Goal: Task Accomplishment & Management: Use online tool/utility

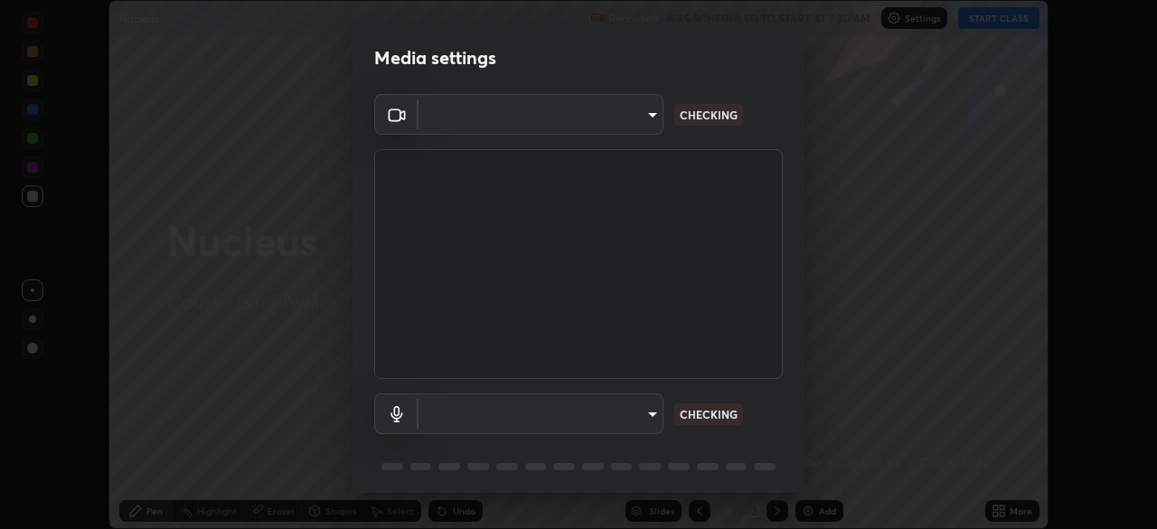
scroll to position [64, 0]
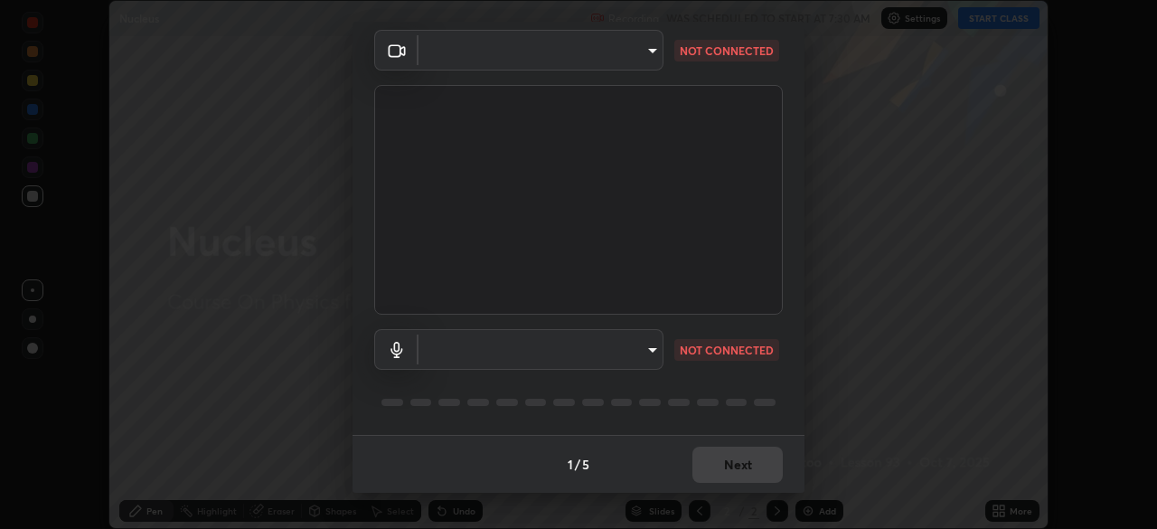
type input "0098613ca96d1cb365b3845fa694b9755ae94ec2d7c0f75973c998bbbf9ace16"
type input "default"
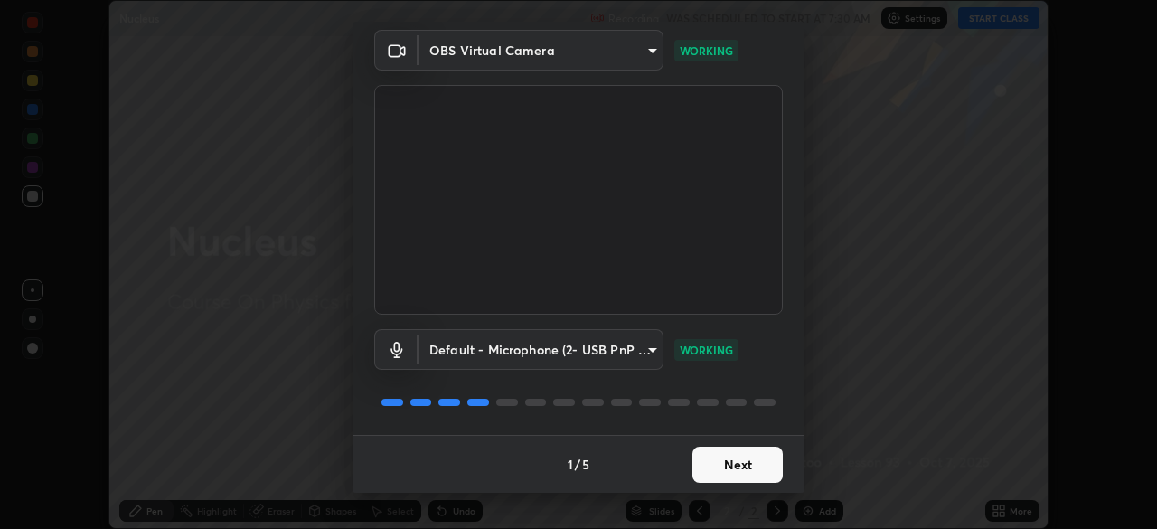
click at [748, 459] on button "Next" at bounding box center [737, 464] width 90 height 36
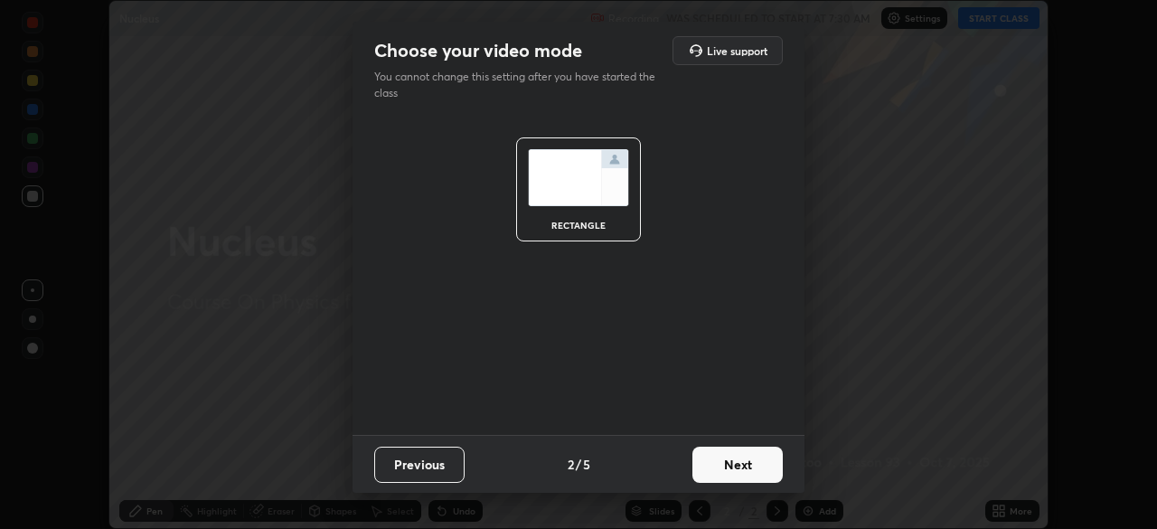
click at [753, 463] on button "Next" at bounding box center [737, 464] width 90 height 36
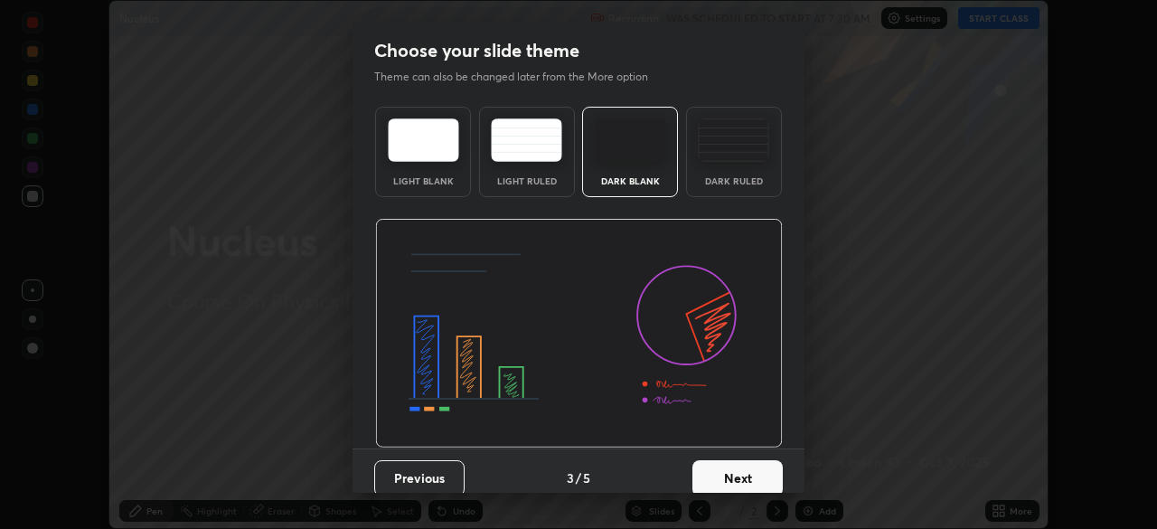
click at [753, 477] on button "Next" at bounding box center [737, 478] width 90 height 36
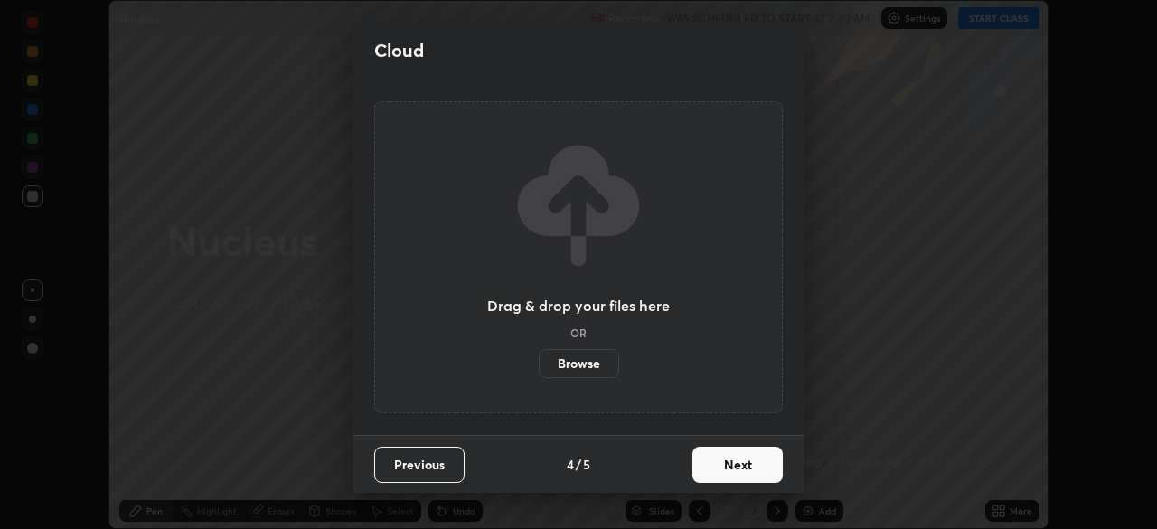
click at [753, 463] on button "Next" at bounding box center [737, 464] width 90 height 36
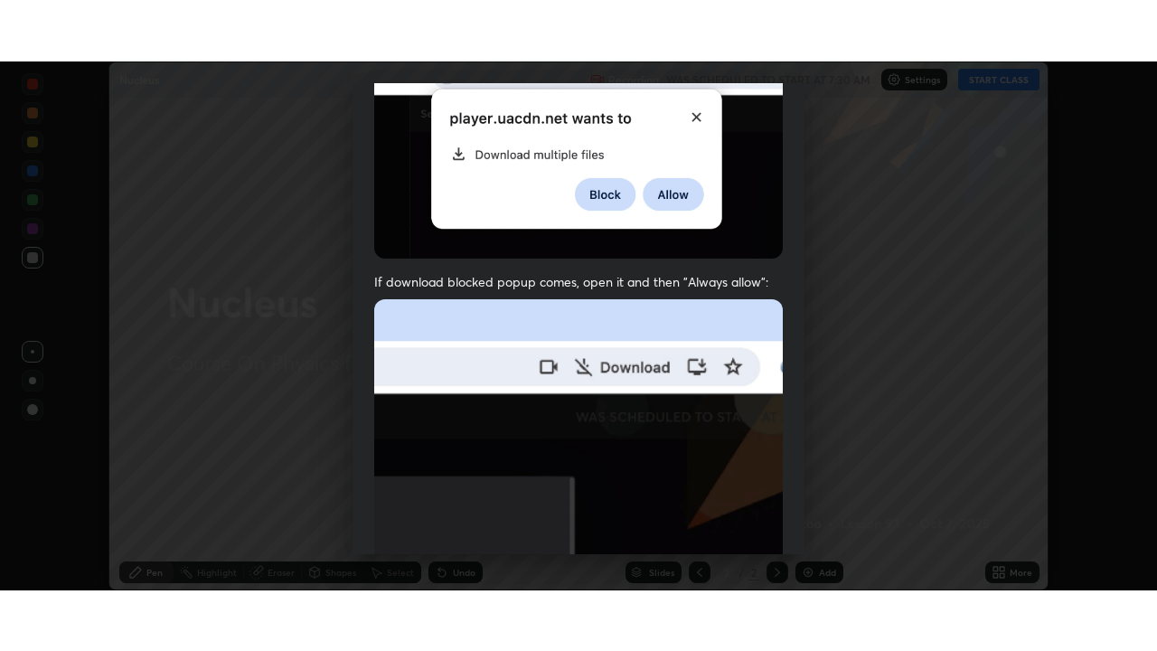
scroll to position [433, 0]
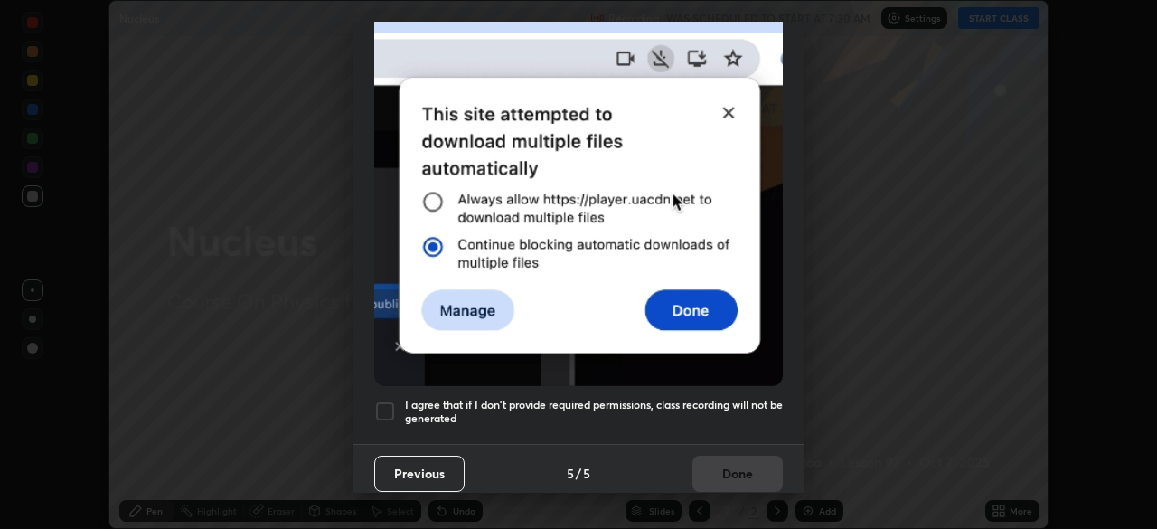
click at [725, 398] on h5 "I agree that if I don't provide required permissions, class recording will not …" at bounding box center [594, 412] width 378 height 28
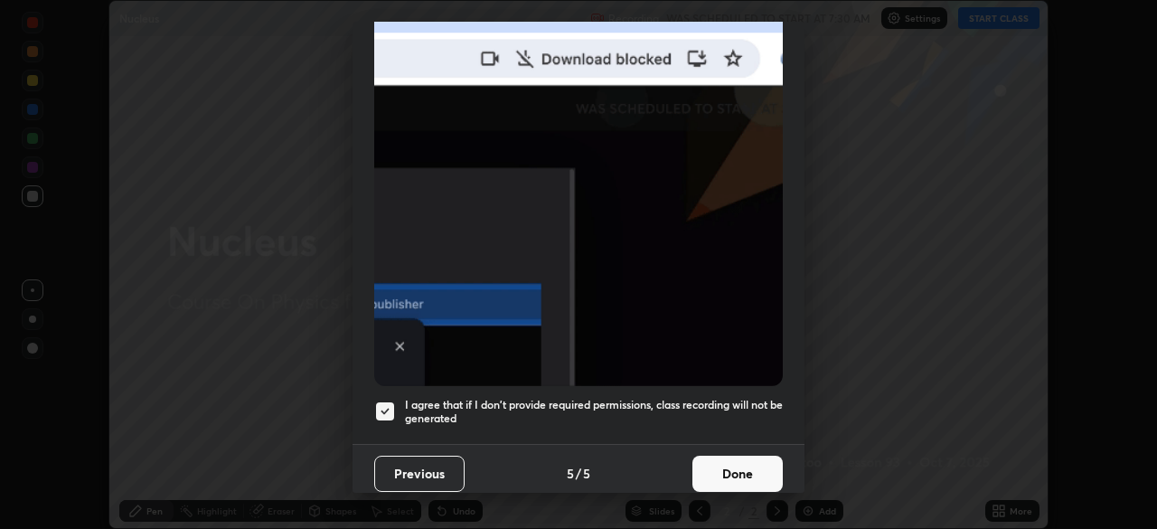
click at [740, 460] on button "Done" at bounding box center [737, 473] width 90 height 36
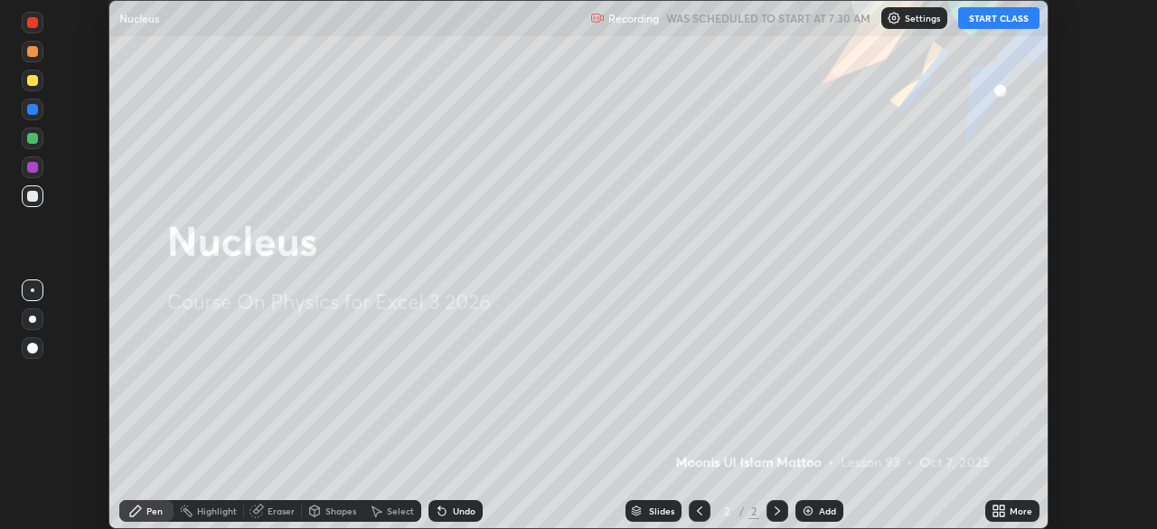
click at [819, 503] on div "Add" at bounding box center [819, 511] width 48 height 22
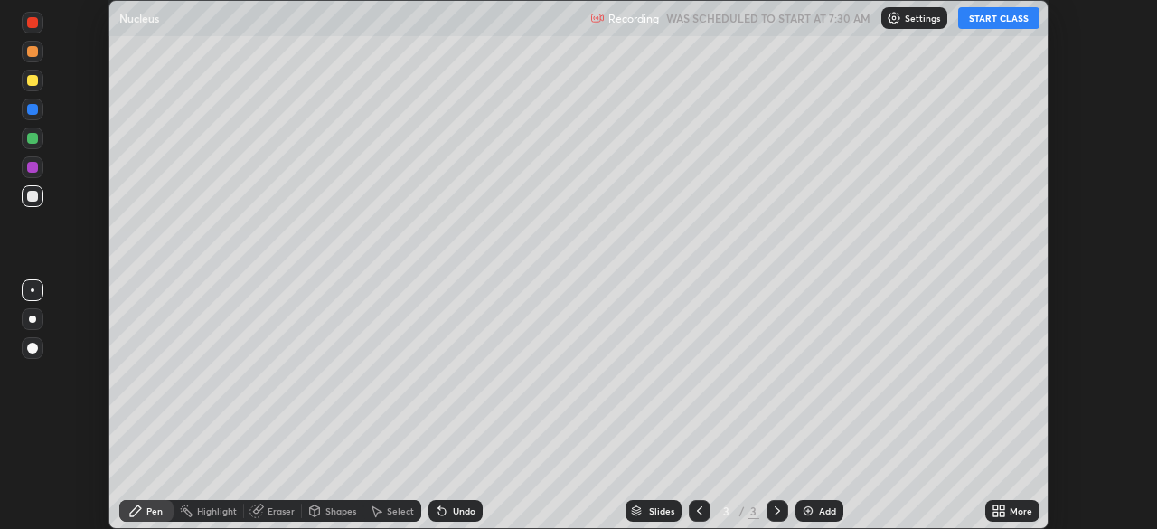
click at [1008, 507] on div "More" at bounding box center [1012, 511] width 54 height 22
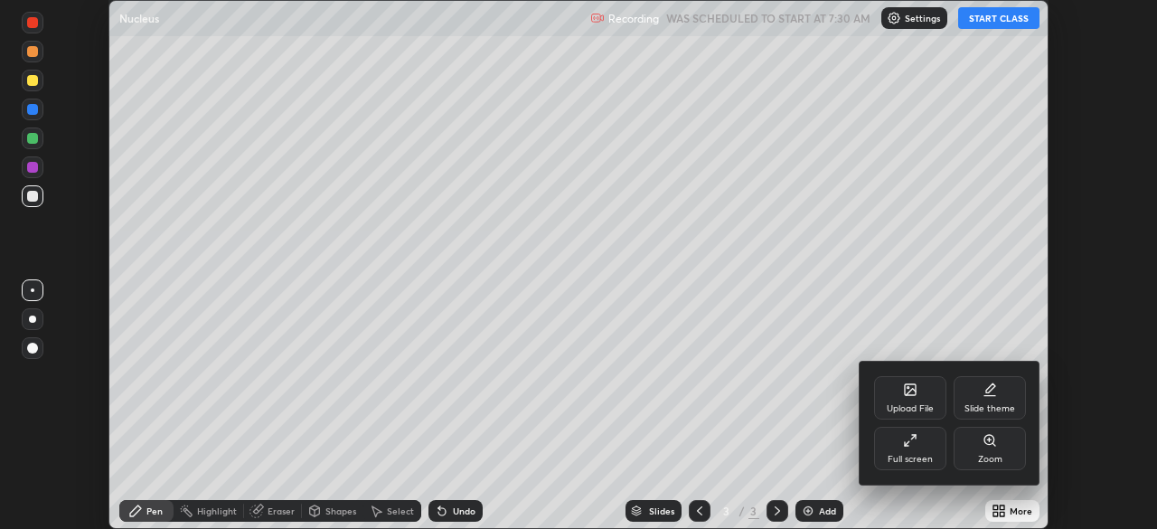
click at [913, 455] on div "Full screen" at bounding box center [910, 459] width 45 height 9
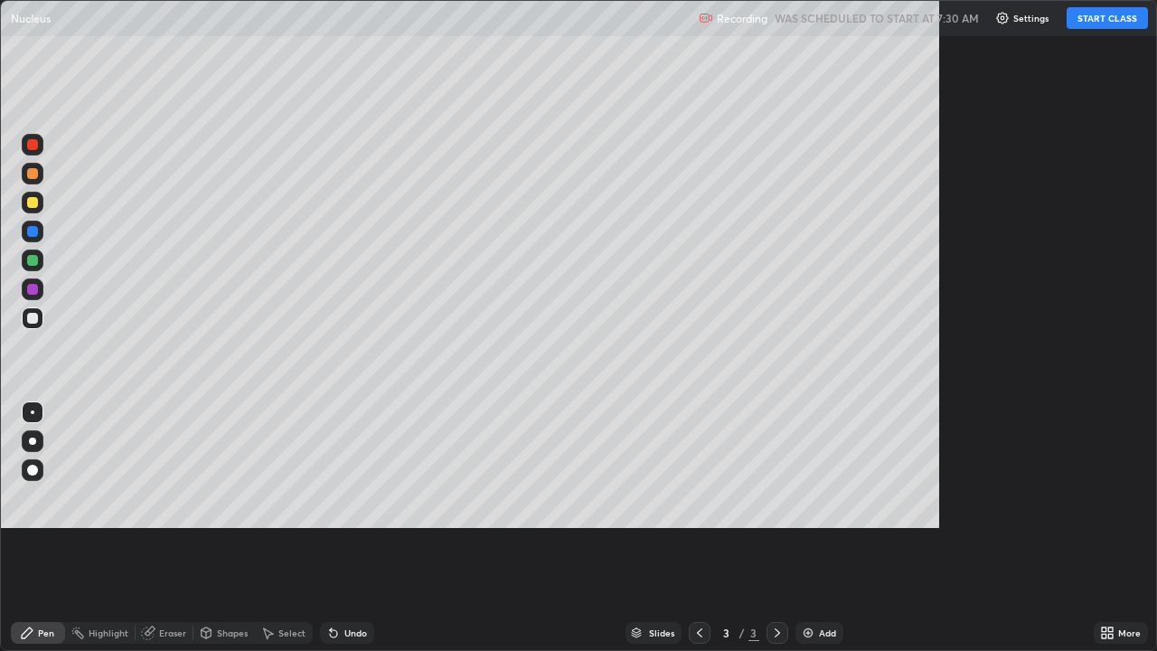
scroll to position [651, 1157]
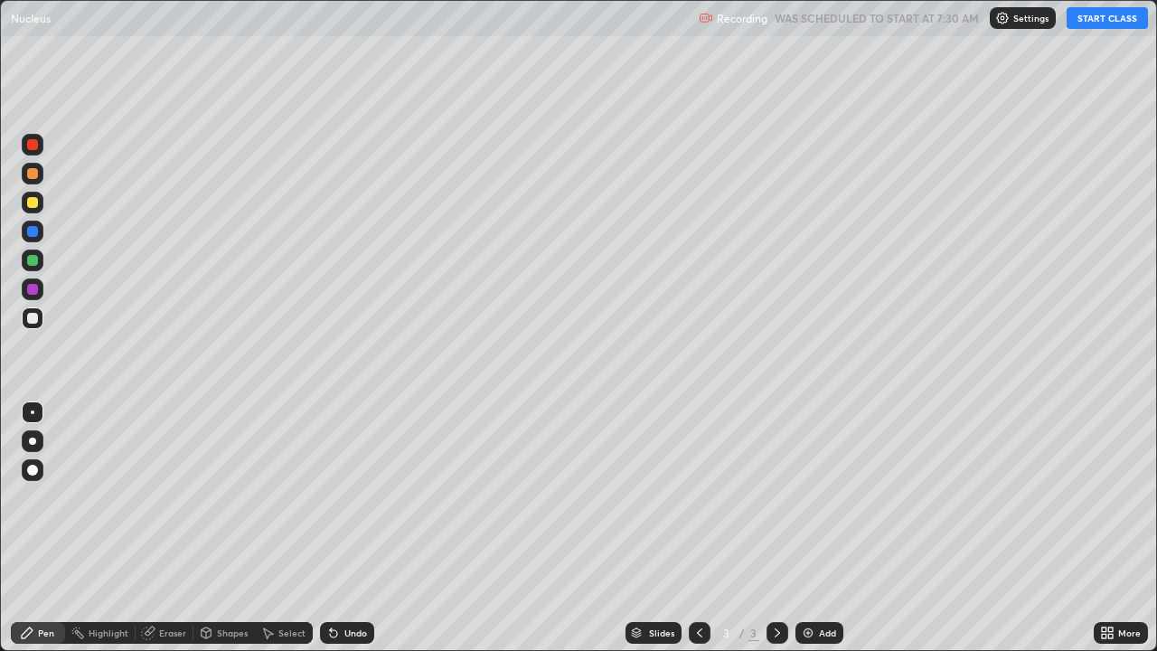
click at [1104, 22] on button "START CLASS" at bounding box center [1106, 18] width 81 height 22
click at [35, 233] on div at bounding box center [32, 231] width 11 height 11
click at [30, 288] on div at bounding box center [32, 289] width 11 height 11
click at [819, 528] on div "Add" at bounding box center [827, 632] width 17 height 9
click at [32, 206] on div at bounding box center [32, 202] width 11 height 11
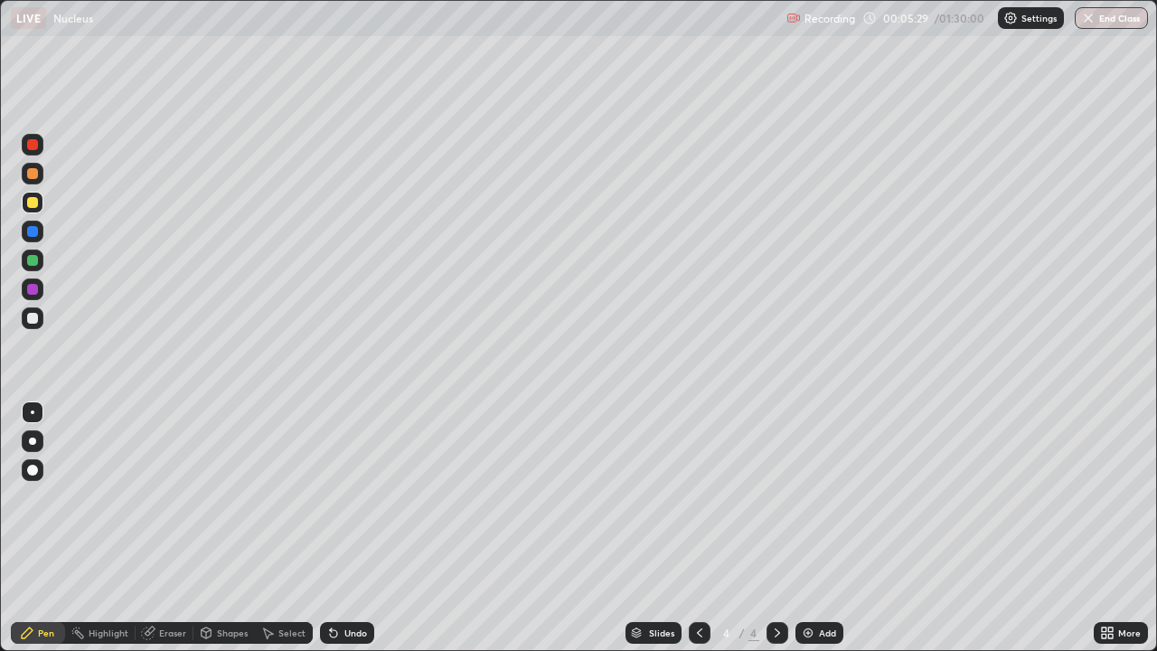
click at [34, 255] on div at bounding box center [32, 260] width 11 height 11
click at [35, 292] on div at bounding box center [32, 289] width 11 height 11
click at [32, 261] on div at bounding box center [32, 260] width 11 height 11
click at [806, 528] on img at bounding box center [808, 632] width 14 height 14
click at [33, 232] on div at bounding box center [32, 231] width 11 height 11
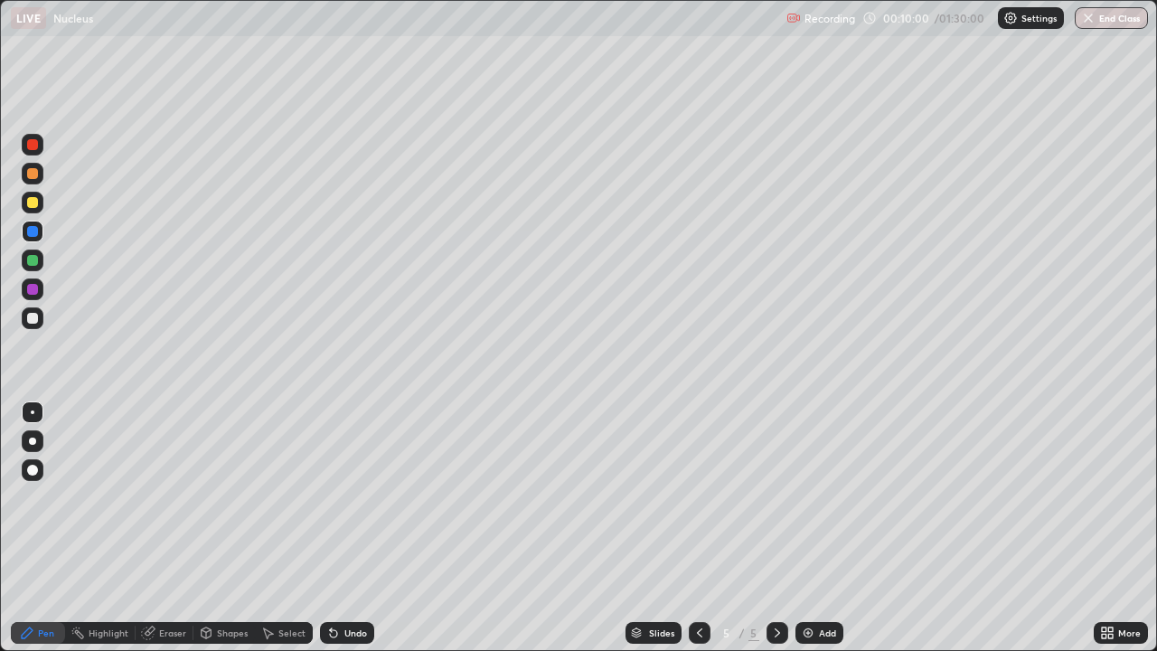
click at [698, 528] on icon at bounding box center [699, 632] width 14 height 14
click at [34, 315] on div at bounding box center [32, 318] width 11 height 11
click at [775, 528] on icon at bounding box center [777, 632] width 14 height 14
click at [35, 291] on div at bounding box center [32, 289] width 11 height 11
click at [808, 528] on img at bounding box center [808, 632] width 14 height 14
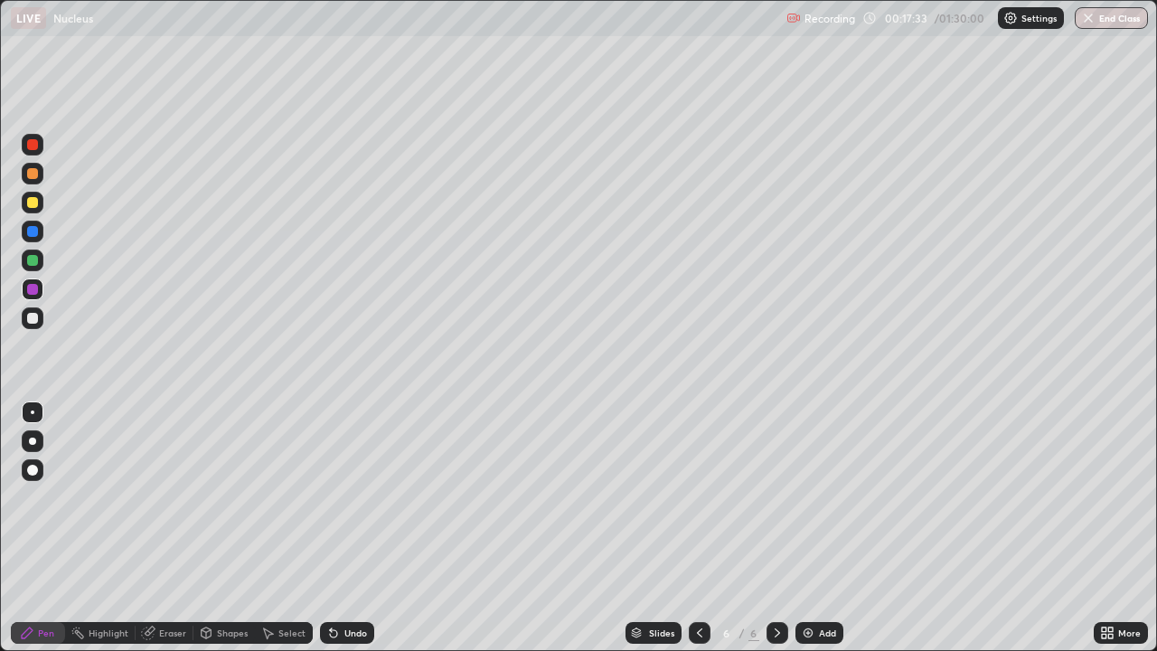
click at [33, 207] on div at bounding box center [32, 202] width 11 height 11
click at [33, 261] on div at bounding box center [32, 260] width 11 height 11
click at [169, 528] on div "Eraser" at bounding box center [172, 632] width 27 height 9
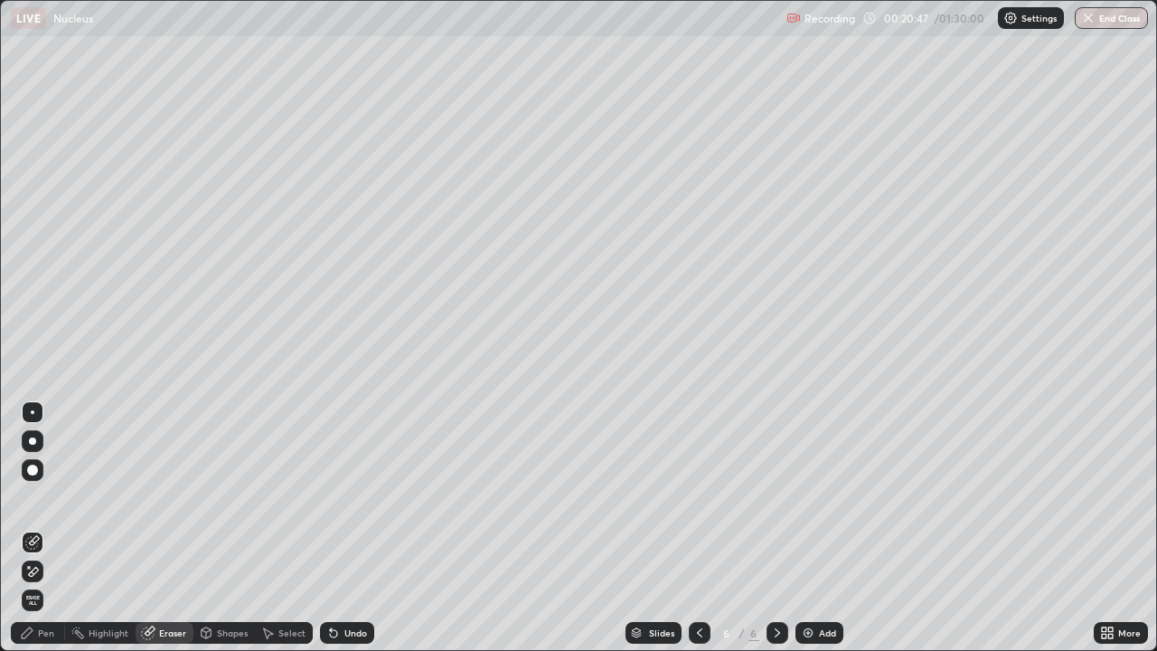
click at [55, 528] on div "Pen" at bounding box center [38, 633] width 54 height 22
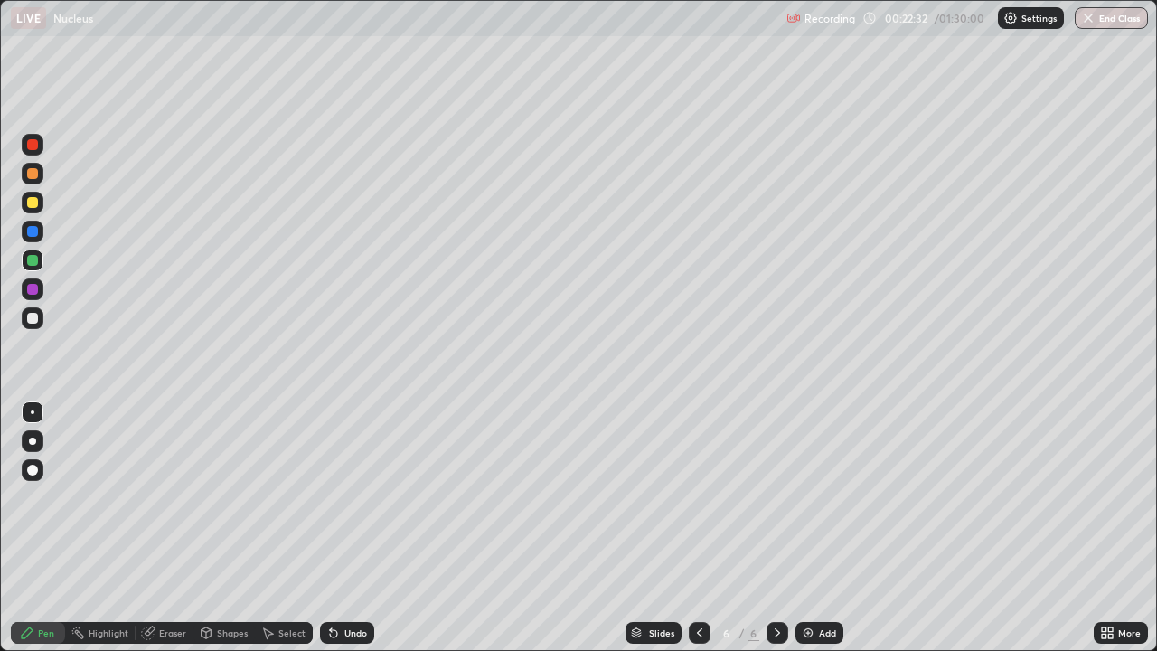
click at [33, 320] on div at bounding box center [32, 318] width 11 height 11
click at [30, 172] on div at bounding box center [32, 173] width 11 height 11
click at [36, 315] on div at bounding box center [32, 318] width 11 height 11
click at [35, 293] on div at bounding box center [32, 289] width 11 height 11
click at [812, 528] on img at bounding box center [808, 632] width 14 height 14
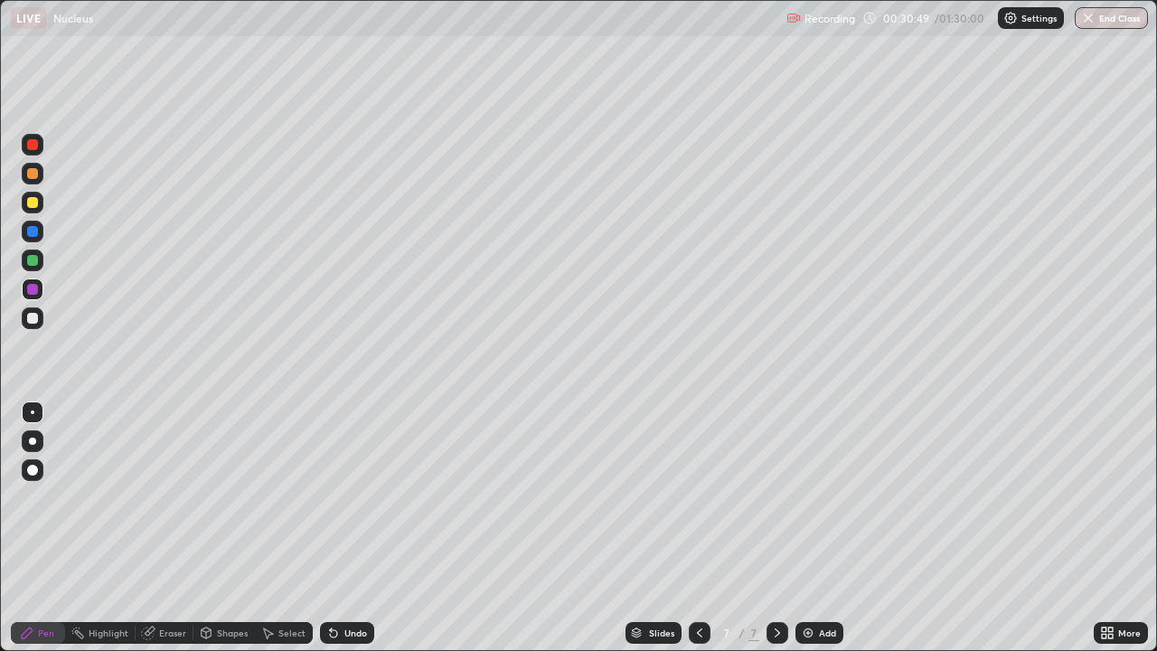
click at [33, 176] on div at bounding box center [32, 173] width 11 height 11
click at [35, 319] on div at bounding box center [32, 318] width 11 height 11
click at [28, 260] on div at bounding box center [32, 260] width 11 height 11
click at [32, 291] on div at bounding box center [32, 289] width 11 height 11
click at [33, 260] on div at bounding box center [32, 260] width 11 height 11
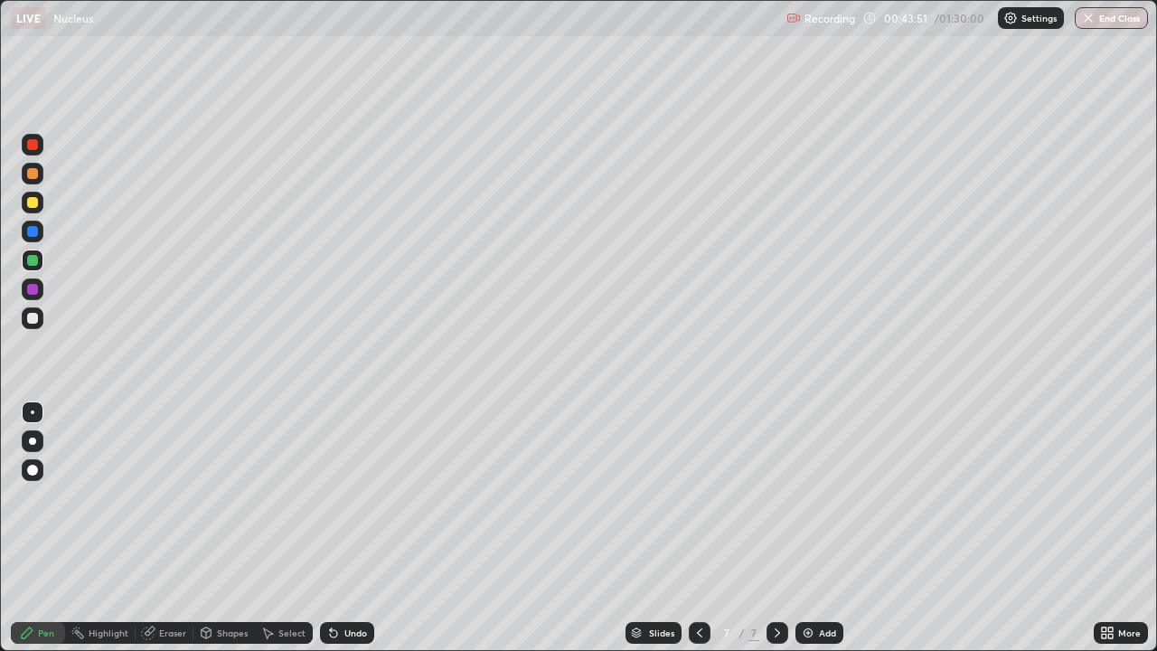
click at [771, 528] on div at bounding box center [777, 633] width 22 height 22
click at [812, 528] on img at bounding box center [808, 632] width 14 height 14
click at [33, 284] on div at bounding box center [32, 289] width 11 height 11
click at [335, 528] on div "Undo" at bounding box center [347, 633] width 54 height 22
click at [175, 528] on div "Eraser" at bounding box center [172, 632] width 27 height 9
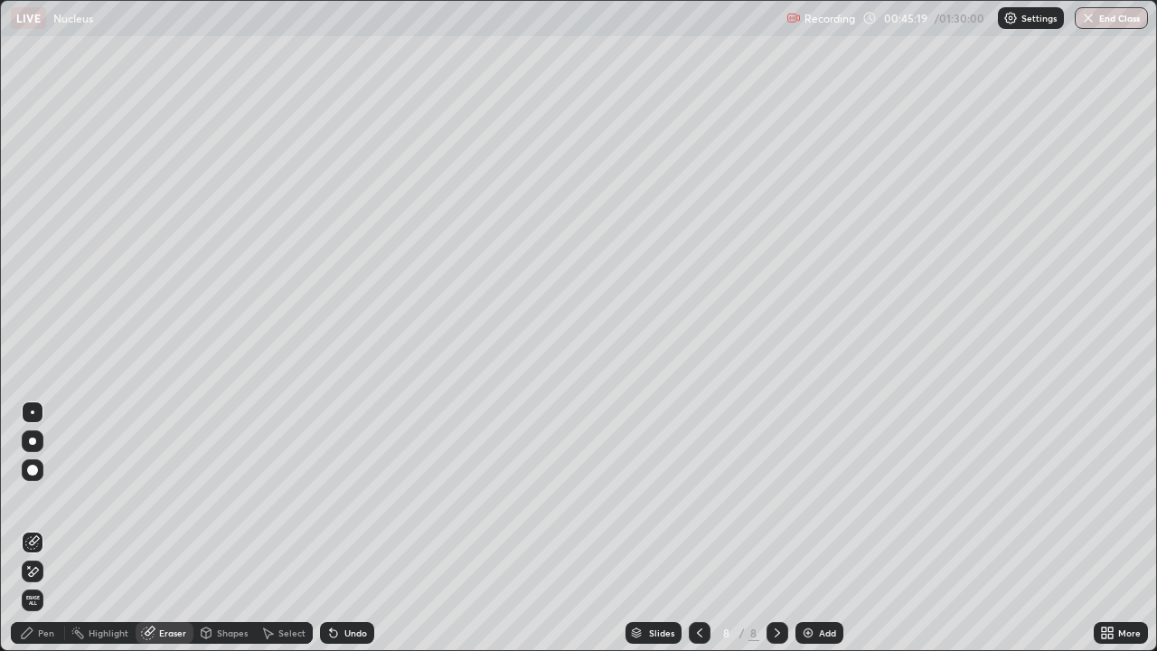
click at [44, 528] on div "Pen" at bounding box center [46, 632] width 16 height 9
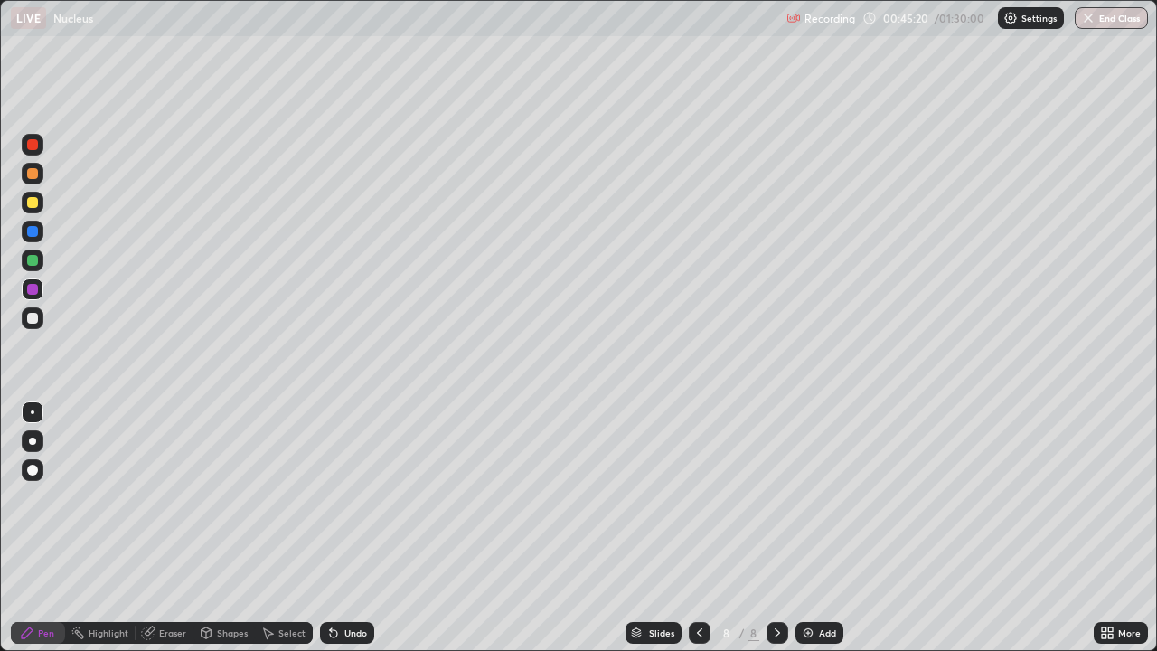
click at [33, 320] on div at bounding box center [32, 318] width 11 height 11
click at [777, 528] on icon at bounding box center [777, 632] width 14 height 14
click at [813, 528] on div "Add" at bounding box center [819, 633] width 48 height 22
click at [33, 207] on div at bounding box center [32, 202] width 11 height 11
click at [32, 234] on div at bounding box center [32, 231] width 11 height 11
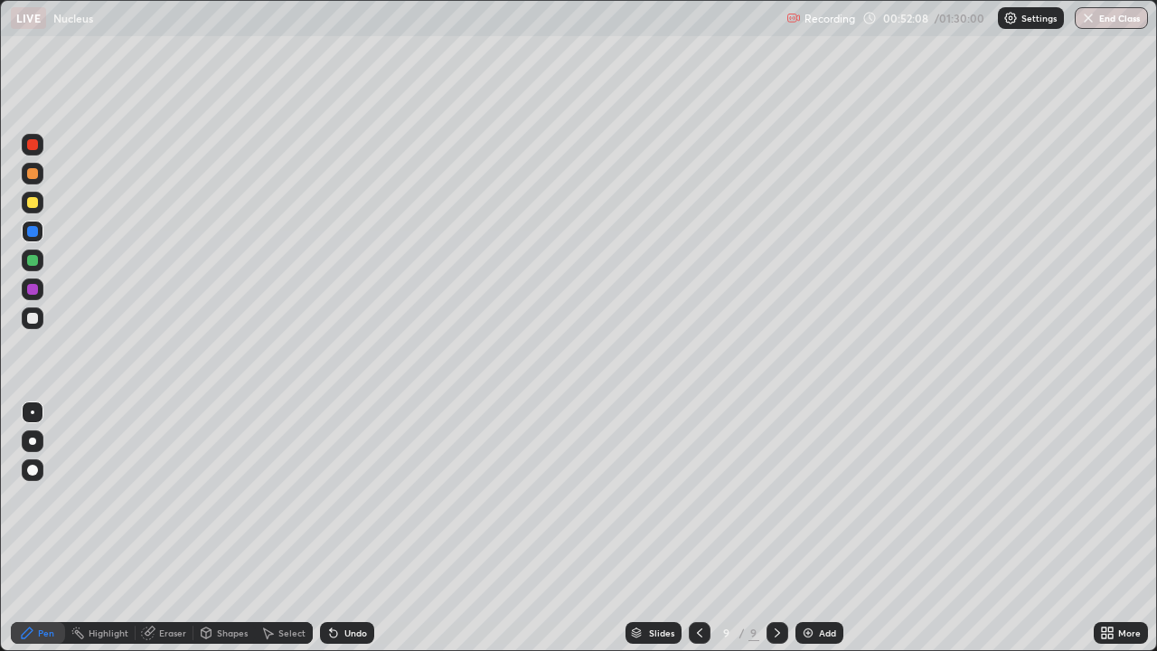
click at [33, 261] on div at bounding box center [32, 260] width 11 height 11
click at [173, 528] on div "Eraser" at bounding box center [172, 632] width 27 height 9
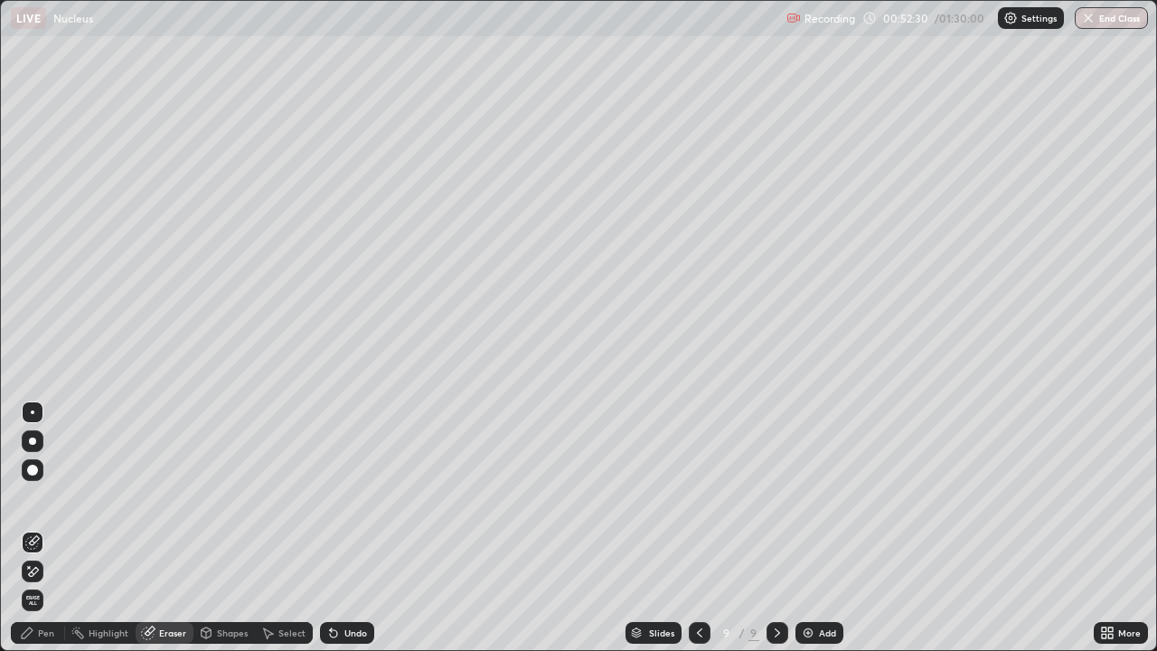
click at [43, 528] on div "Pen" at bounding box center [46, 632] width 16 height 9
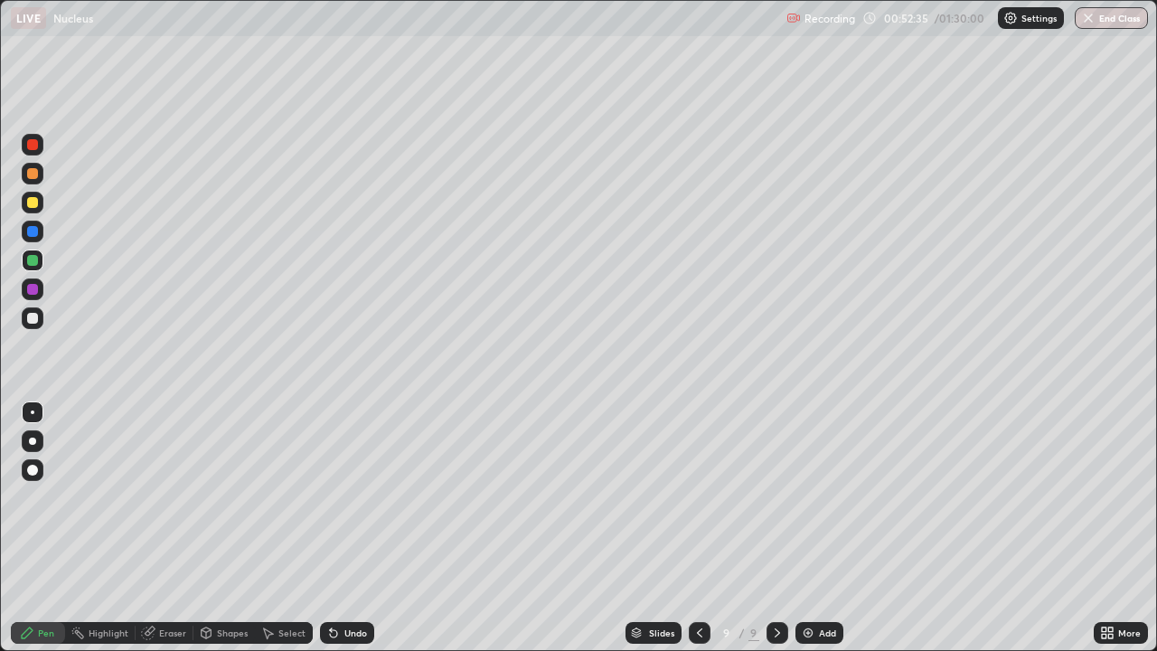
click at [35, 317] on div at bounding box center [32, 318] width 11 height 11
click at [34, 260] on div at bounding box center [32, 260] width 11 height 11
click at [42, 149] on div at bounding box center [33, 145] width 22 height 22
click at [822, 528] on div "Add" at bounding box center [819, 633] width 48 height 22
click at [33, 231] on div at bounding box center [32, 231] width 11 height 11
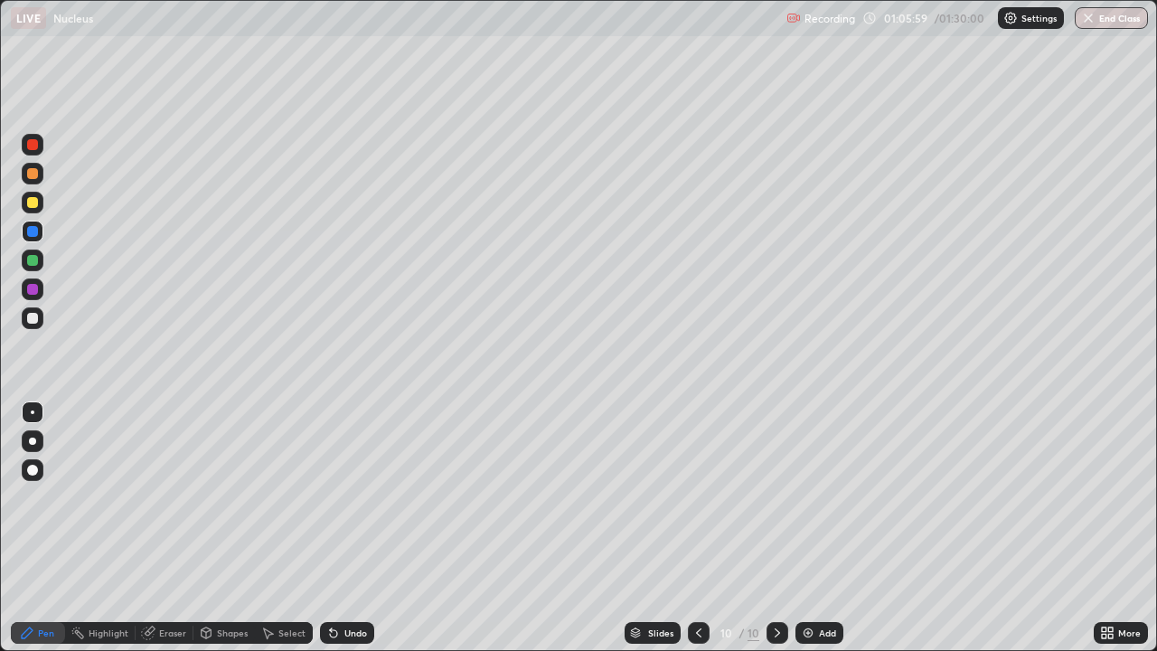
click at [11, 510] on div "Erase all" at bounding box center [32, 325] width 43 height 578
click at [698, 528] on icon at bounding box center [698, 632] width 5 height 9
click at [774, 528] on icon at bounding box center [777, 632] width 14 height 14
click at [699, 528] on icon at bounding box center [698, 632] width 14 height 14
click at [767, 528] on div at bounding box center [777, 633] width 22 height 22
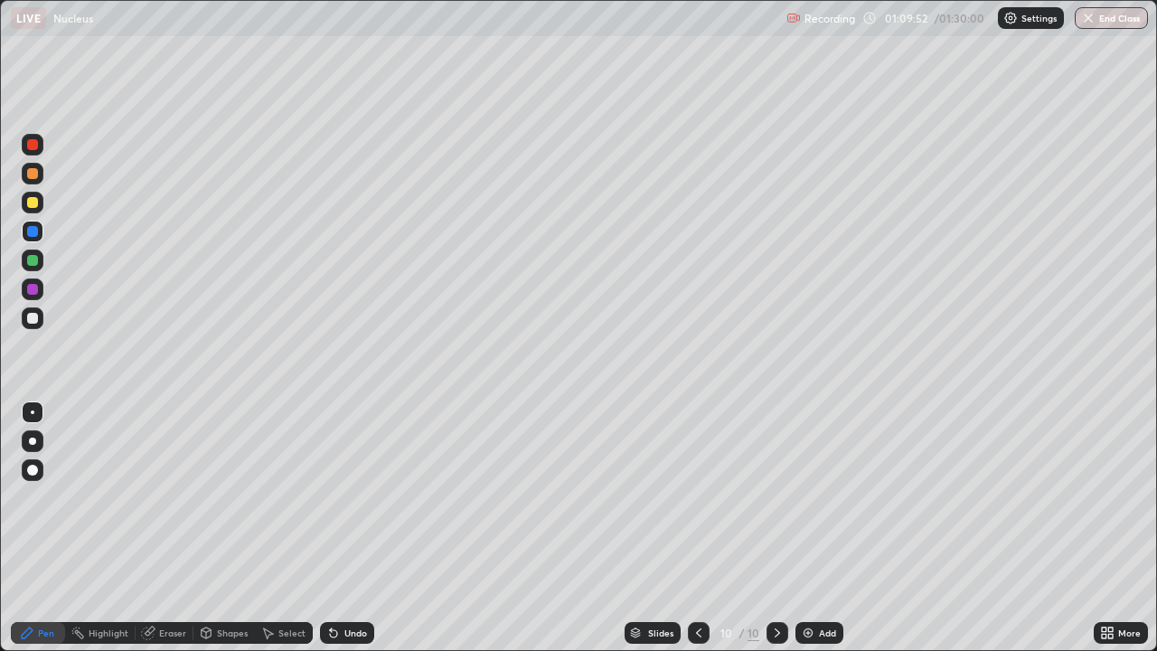
click at [700, 528] on icon at bounding box center [698, 632] width 14 height 14
click at [778, 528] on icon at bounding box center [777, 632] width 14 height 14
click at [1103, 19] on button "End Class" at bounding box center [1111, 18] width 73 height 22
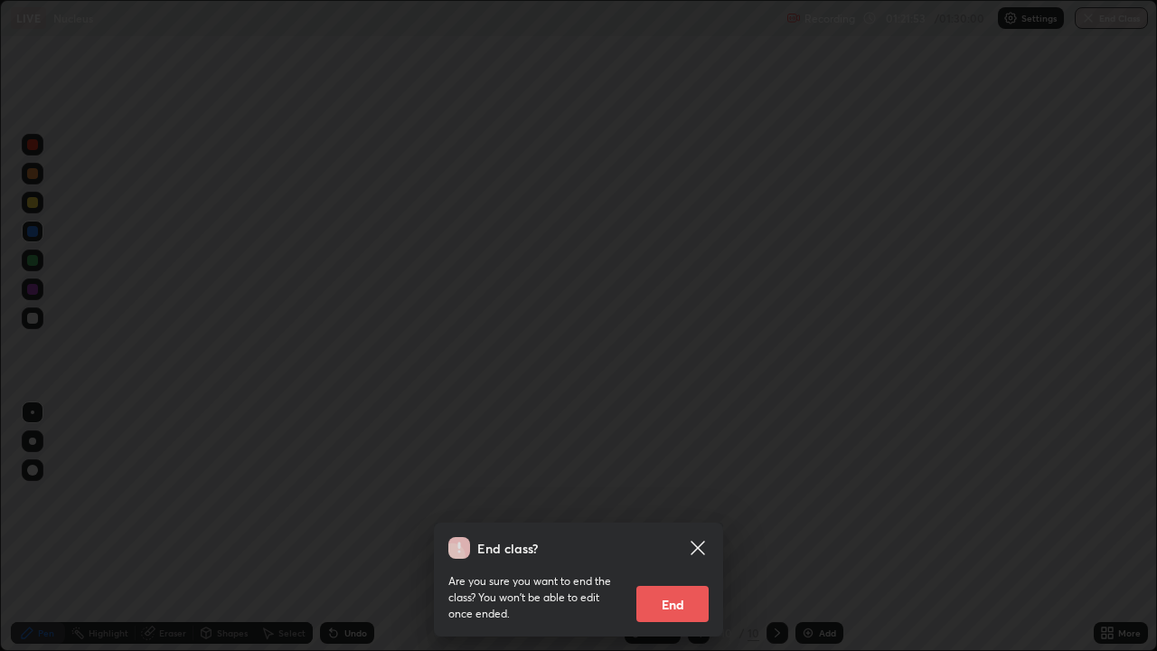
click at [681, 528] on button "End" at bounding box center [672, 604] width 72 height 36
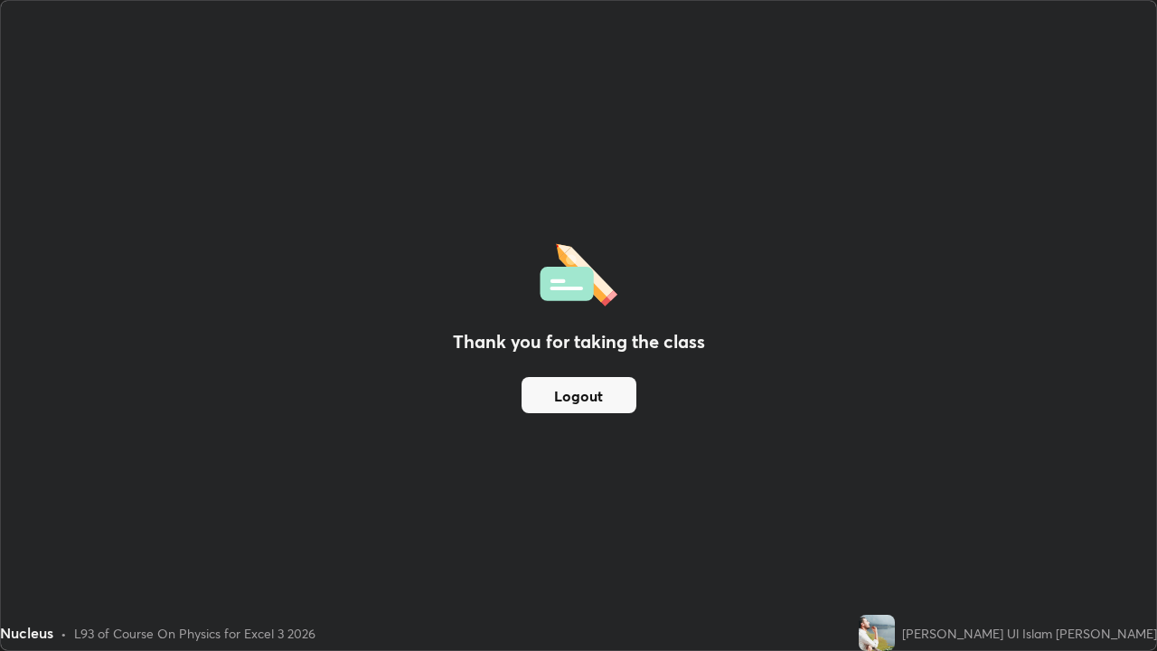
click at [542, 382] on button "Logout" at bounding box center [578, 395] width 115 height 36
